Goal: Task Accomplishment & Management: Complete application form

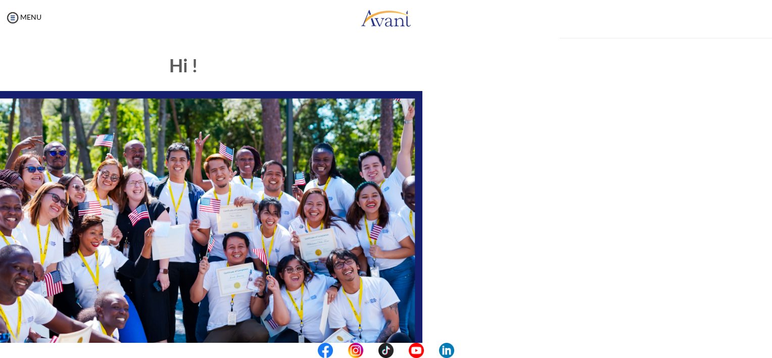
click at [26, 22] on div "MENU" at bounding box center [20, 179] width 41 height 358
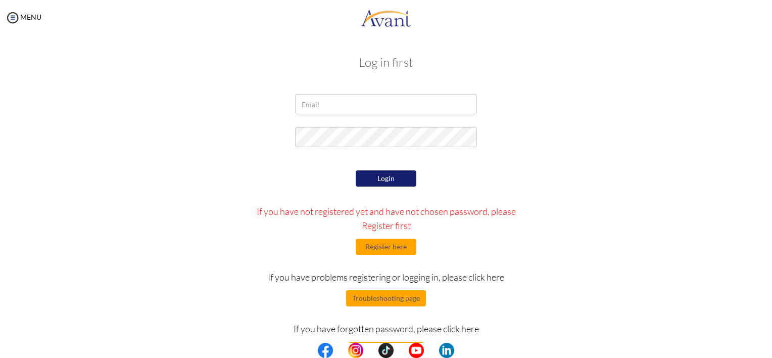
click at [160, 172] on div "Login If you have not registered yet and have not chosen password, please Regis…" at bounding box center [385, 263] width 591 height 190
click at [398, 254] on button "Register here" at bounding box center [386, 247] width 61 height 16
click at [389, 248] on button "Register here" at bounding box center [386, 247] width 61 height 16
click at [391, 250] on button "Register here" at bounding box center [386, 247] width 61 height 16
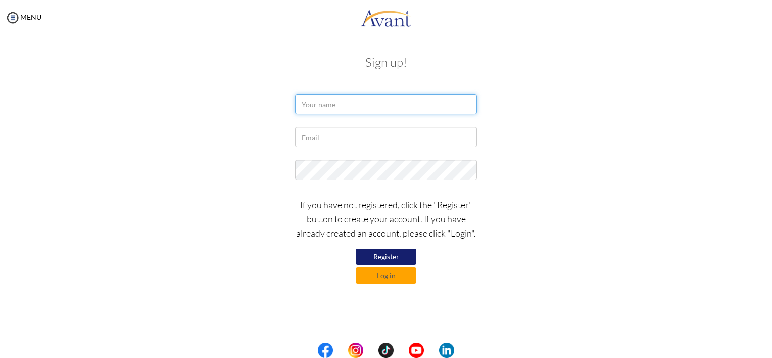
click at [320, 99] on input "text" at bounding box center [386, 104] width 182 height 20
type input "[PERSON_NAME]"
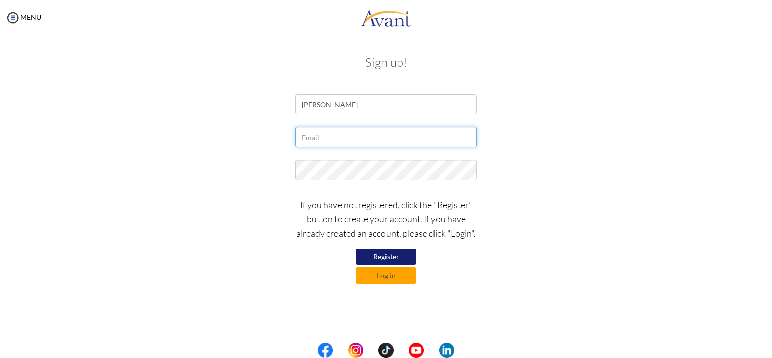
paste input "[EMAIL_ADDRESS][DOMAIN_NAME]"
type input "[EMAIL_ADDRESS][DOMAIN_NAME]"
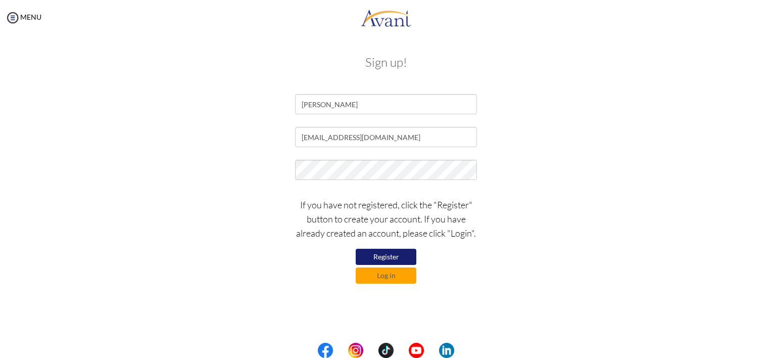
click at [248, 137] on div "[EMAIL_ADDRESS][DOMAIN_NAME]" at bounding box center [385, 139] width 591 height 25
click at [398, 256] on button "Register" at bounding box center [386, 257] width 61 height 16
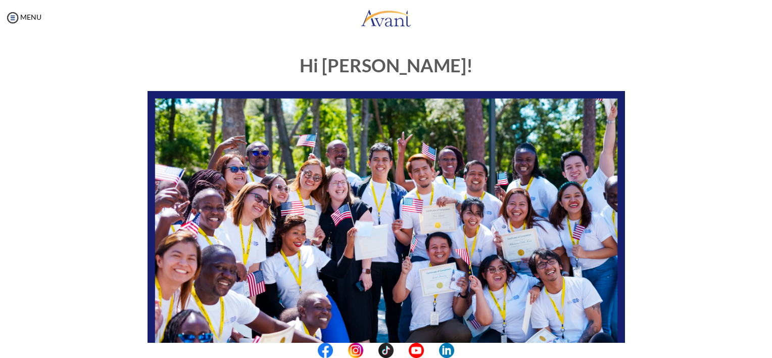
click at [182, 48] on div "Hi [PERSON_NAME]! START HERE: Avant Video Library My Process My Resources About…" at bounding box center [386, 290] width 493 height 491
click at [18, 16] on img at bounding box center [12, 17] width 15 height 15
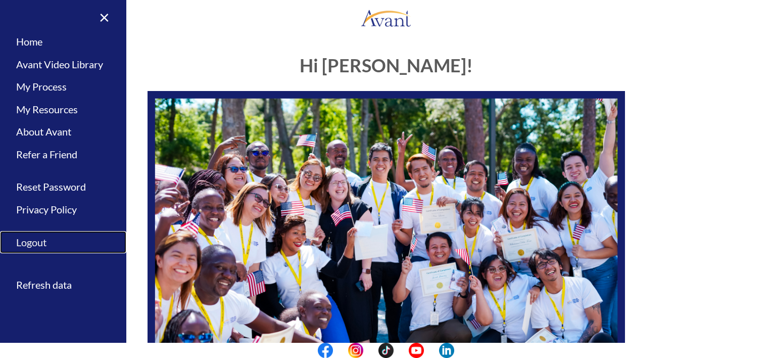
click at [54, 241] on link "Logout" at bounding box center [63, 242] width 126 height 23
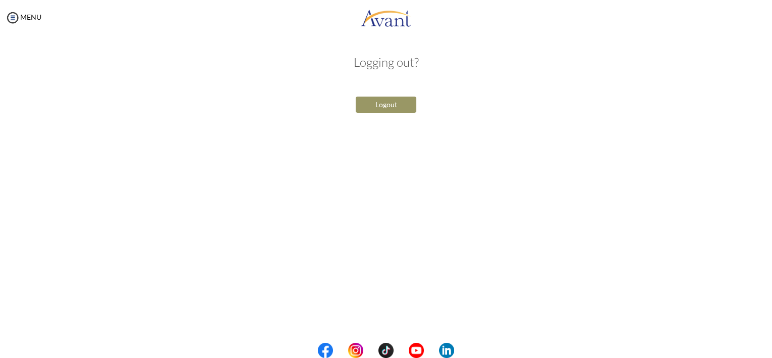
click at [382, 109] on button "Logout" at bounding box center [386, 105] width 61 height 16
